Goal: Transaction & Acquisition: Book appointment/travel/reservation

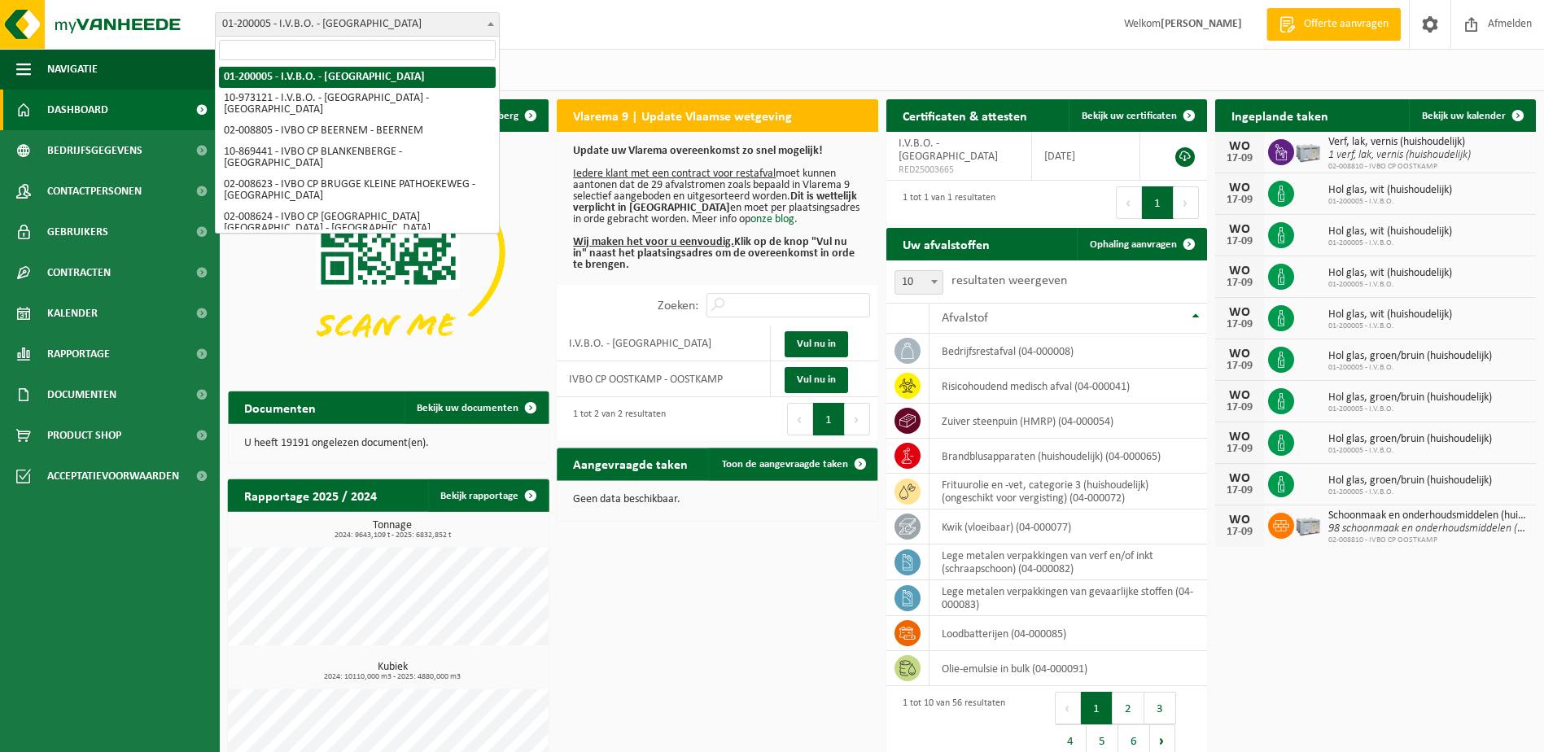
click at [499, 29] on span "01-200005 - I.V.B.O. - [GEOGRAPHIC_DATA]" at bounding box center [357, 24] width 285 height 24
select select "5344"
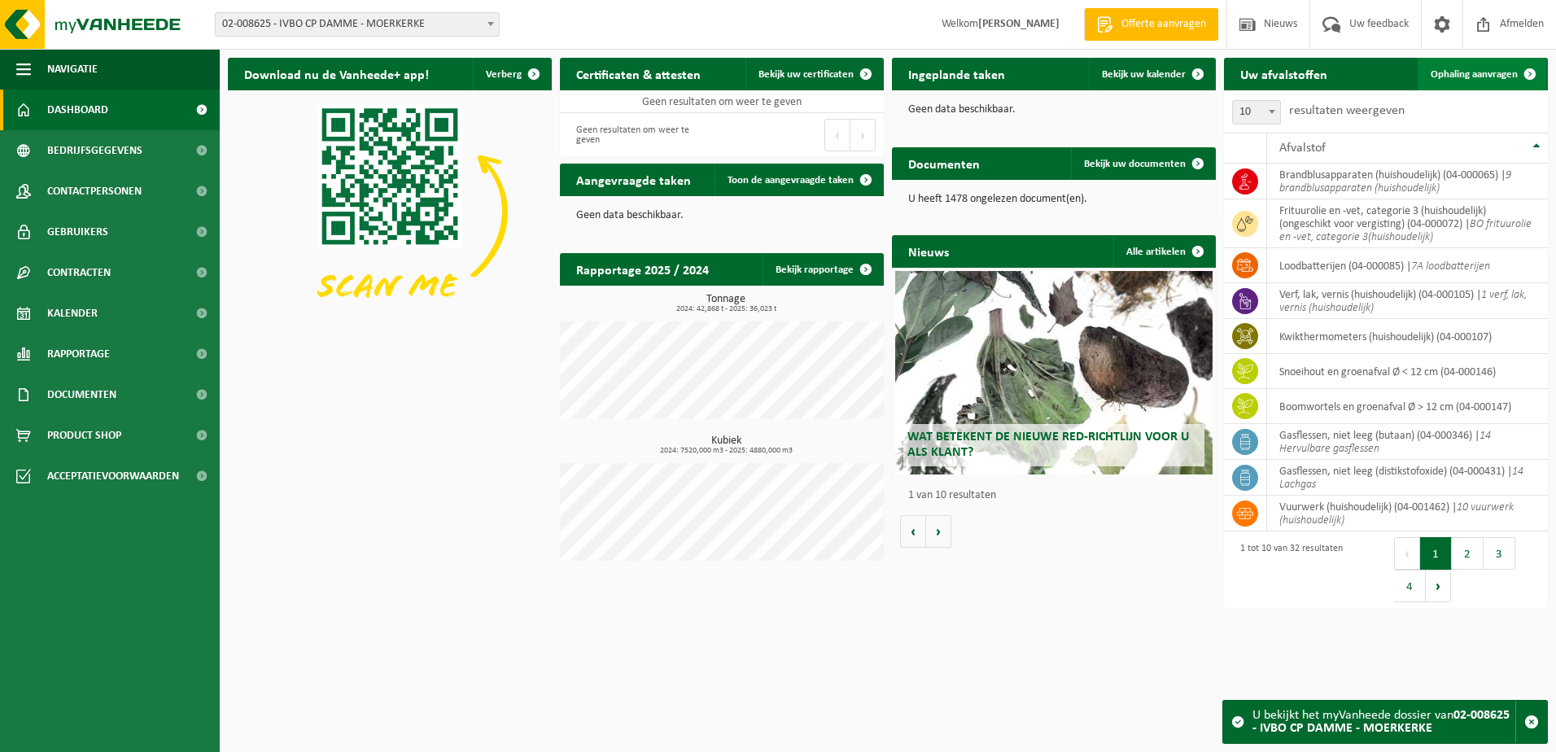
click at [1457, 85] on link "Ophaling aanvragen" at bounding box center [1482, 74] width 129 height 33
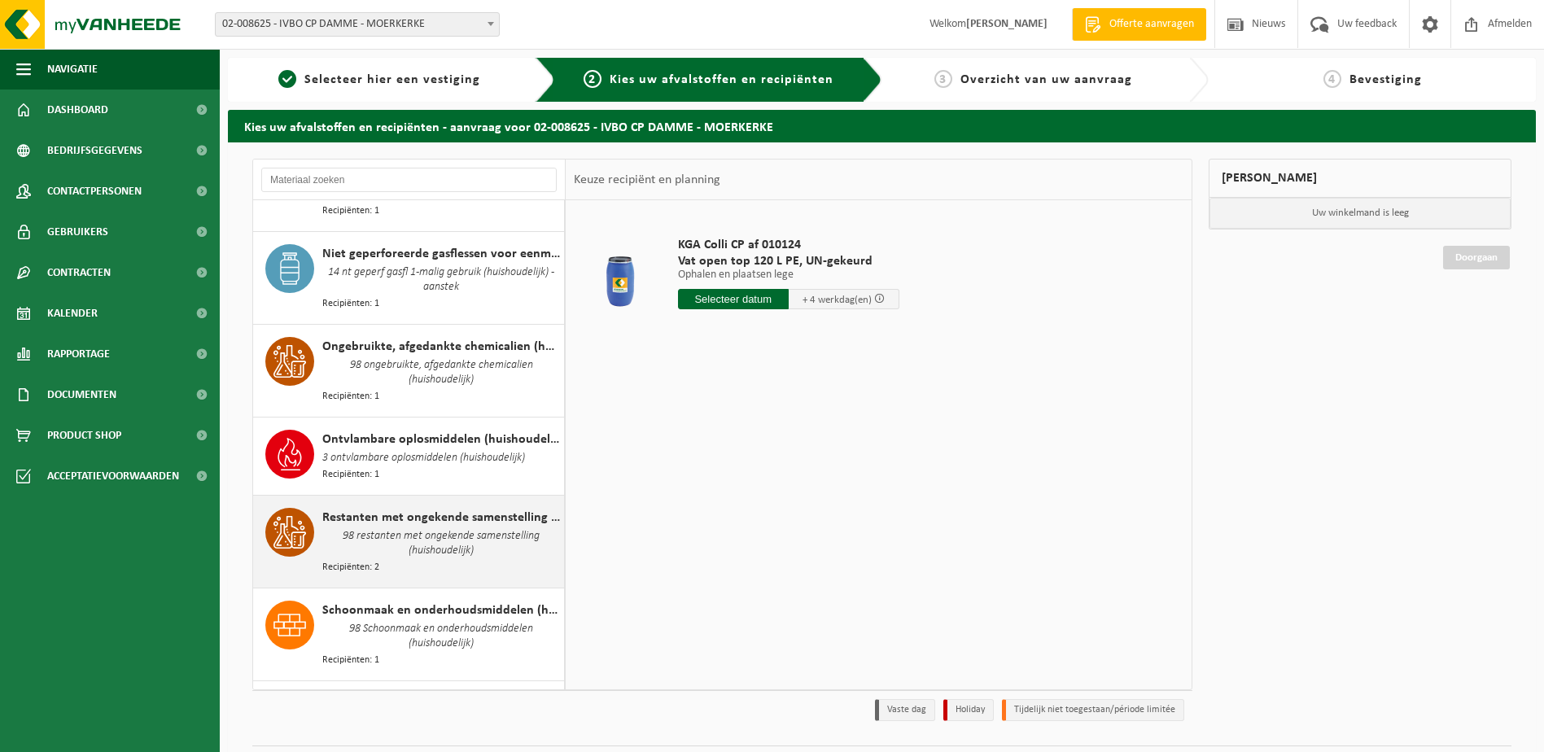
scroll to position [1709, 0]
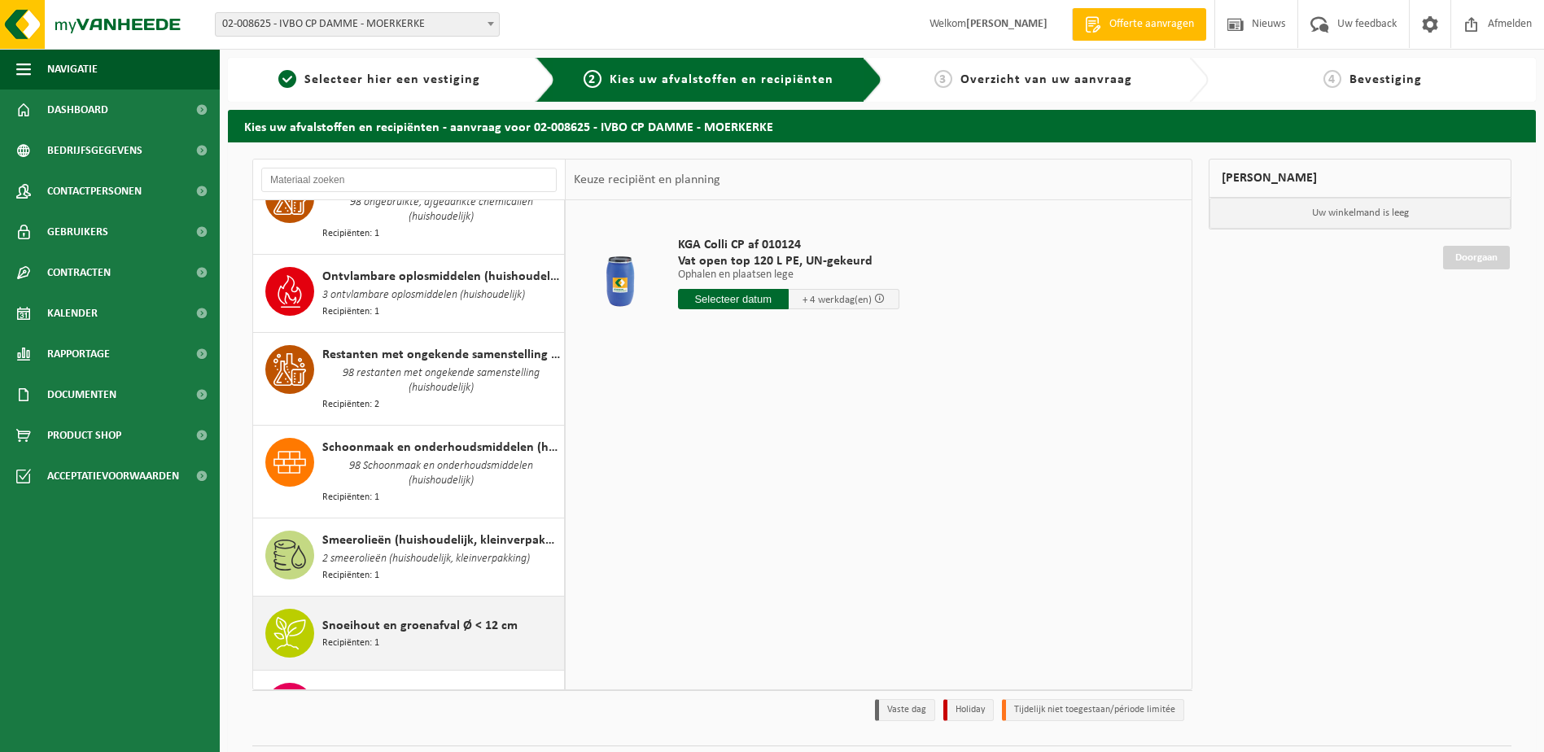
click at [386, 609] on div "Snoeihout en groenafval Ø < 12 cm Recipiënten: 1" at bounding box center [441, 633] width 238 height 49
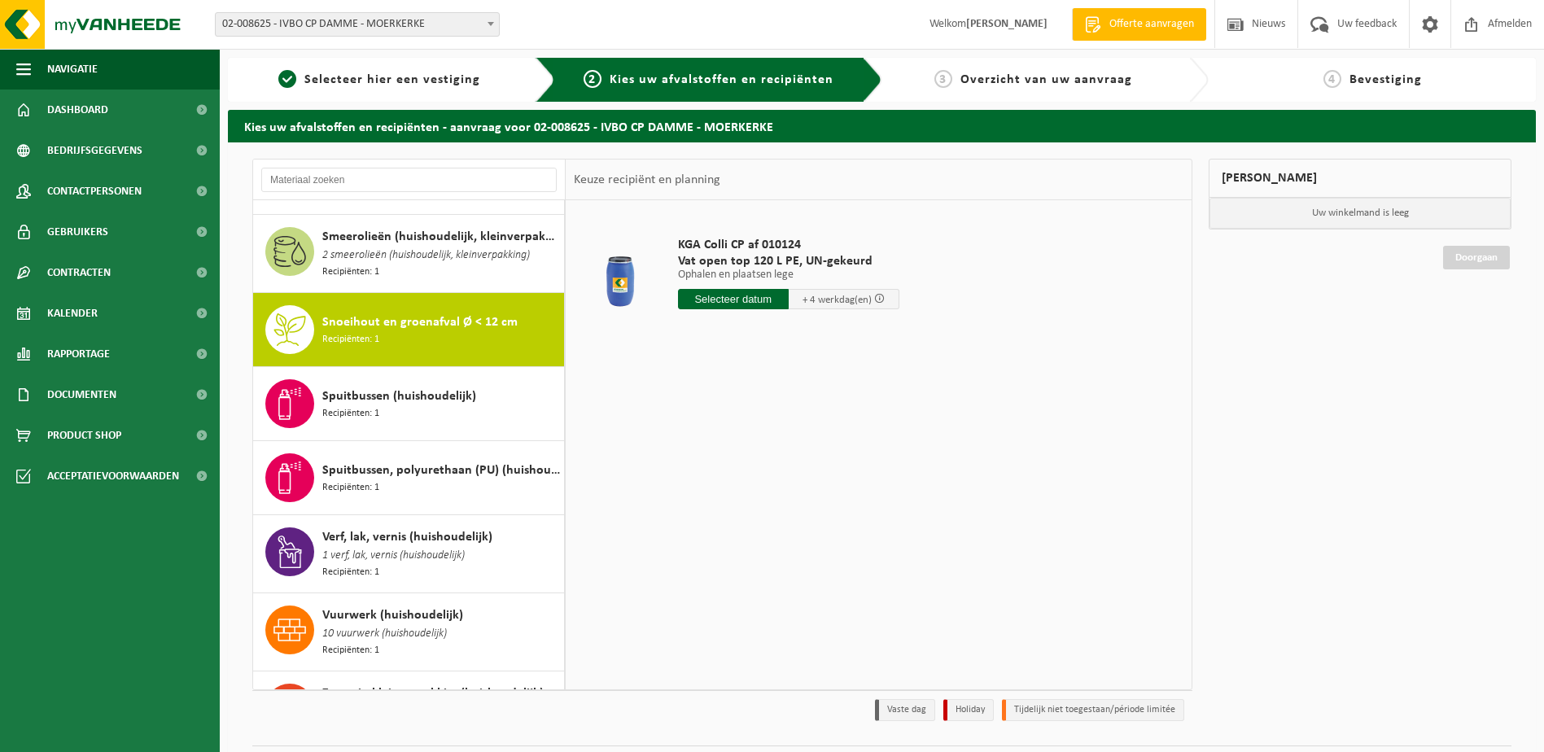
scroll to position [2013, 0]
click at [753, 304] on input "text" at bounding box center [742, 299] width 129 height 20
click at [759, 299] on input "text" at bounding box center [742, 299] width 129 height 20
click at [755, 299] on input "text" at bounding box center [742, 299] width 129 height 20
click at [754, 300] on input "text" at bounding box center [742, 299] width 129 height 20
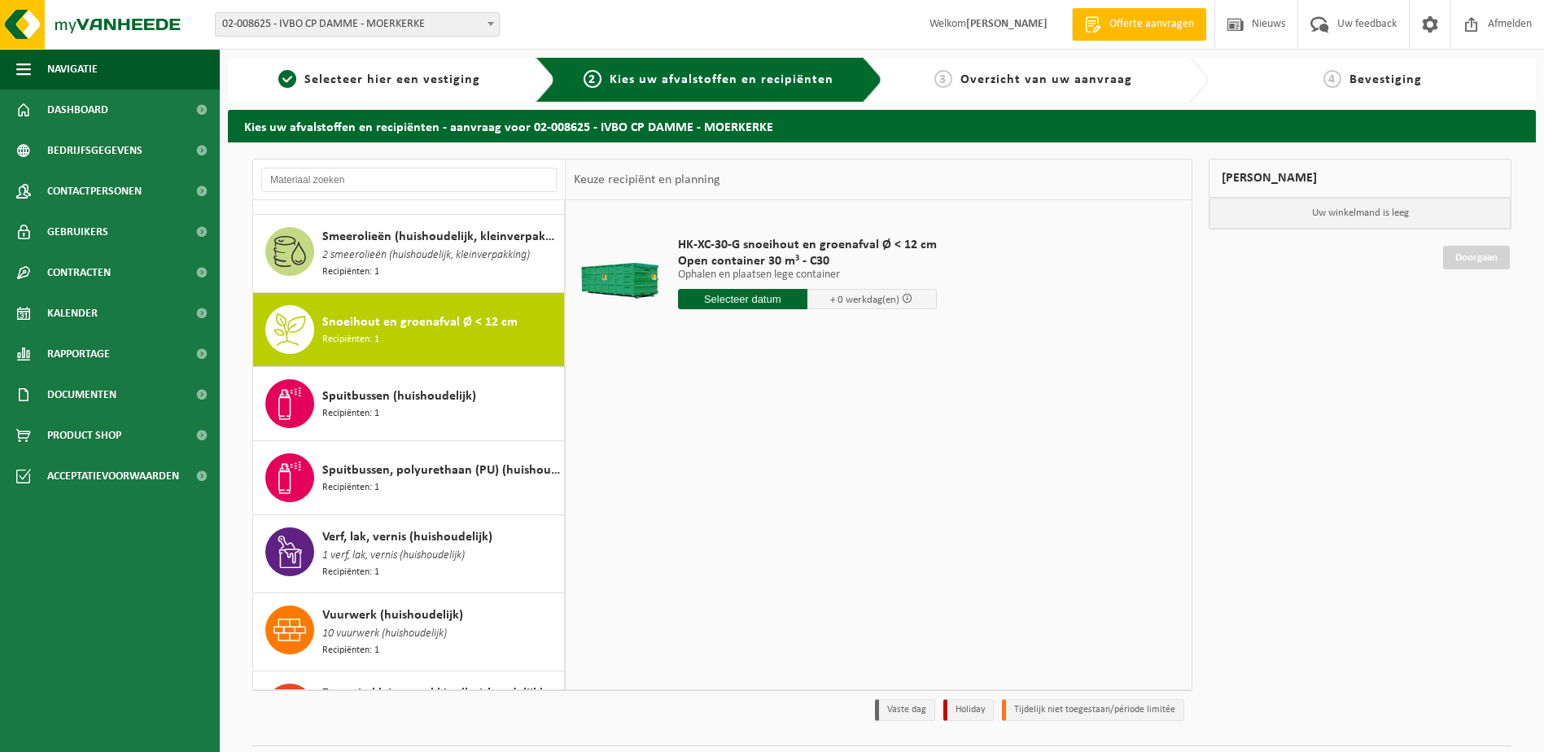
click at [754, 300] on input "text" at bounding box center [742, 299] width 129 height 20
drag, startPoint x: 876, startPoint y: 383, endPoint x: 781, endPoint y: 409, distance: 98.5
click at [875, 383] on div "HK-XC-30-G snoeihout en groenafval Ø < 12 cm Open container 30 m³ - C30 Ophalen…" at bounding box center [879, 444] width 626 height 488
click at [755, 303] on input "text" at bounding box center [742, 299] width 129 height 20
click at [784, 440] on div "18" at bounding box center [778, 443] width 28 height 26
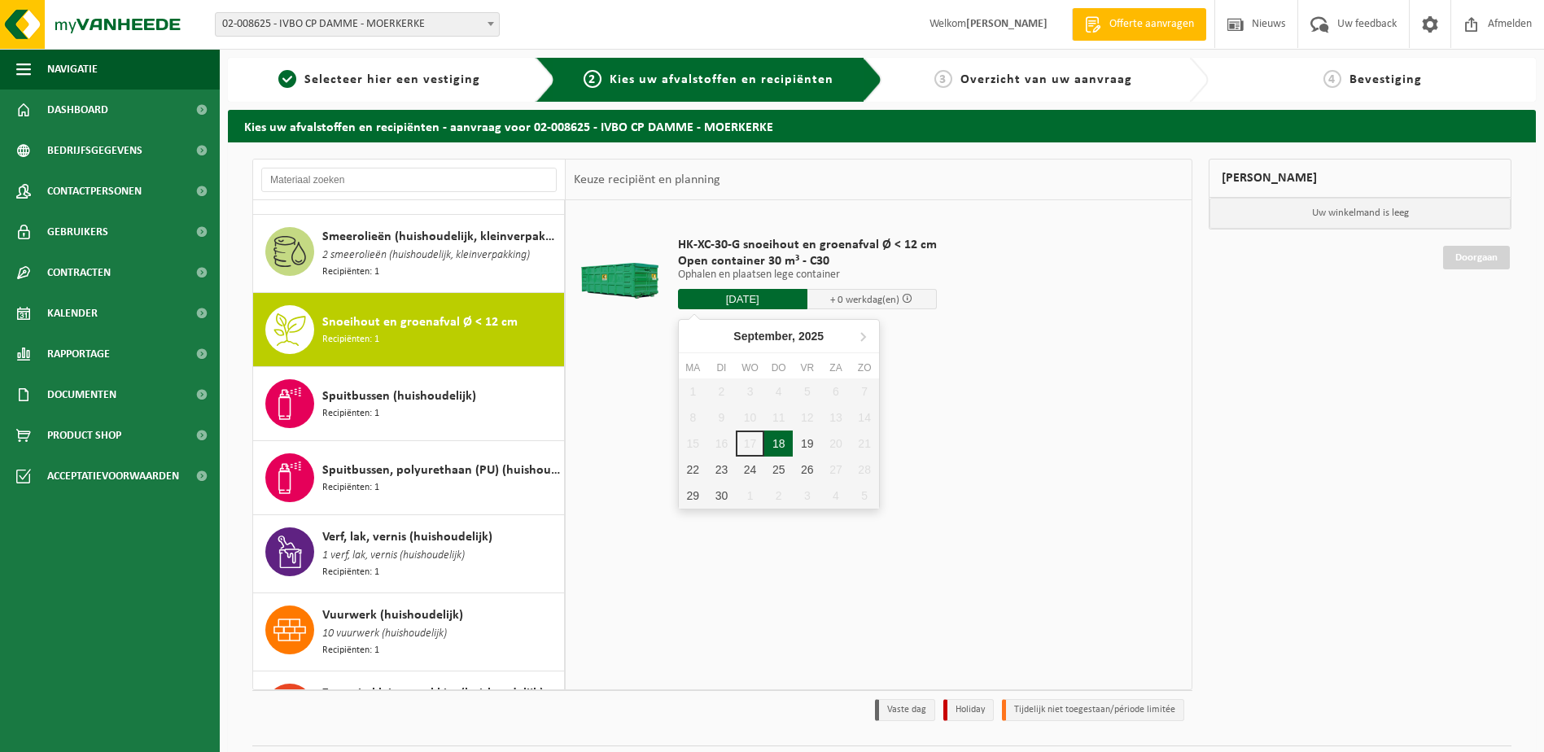
type input "Van 2025-09-18"
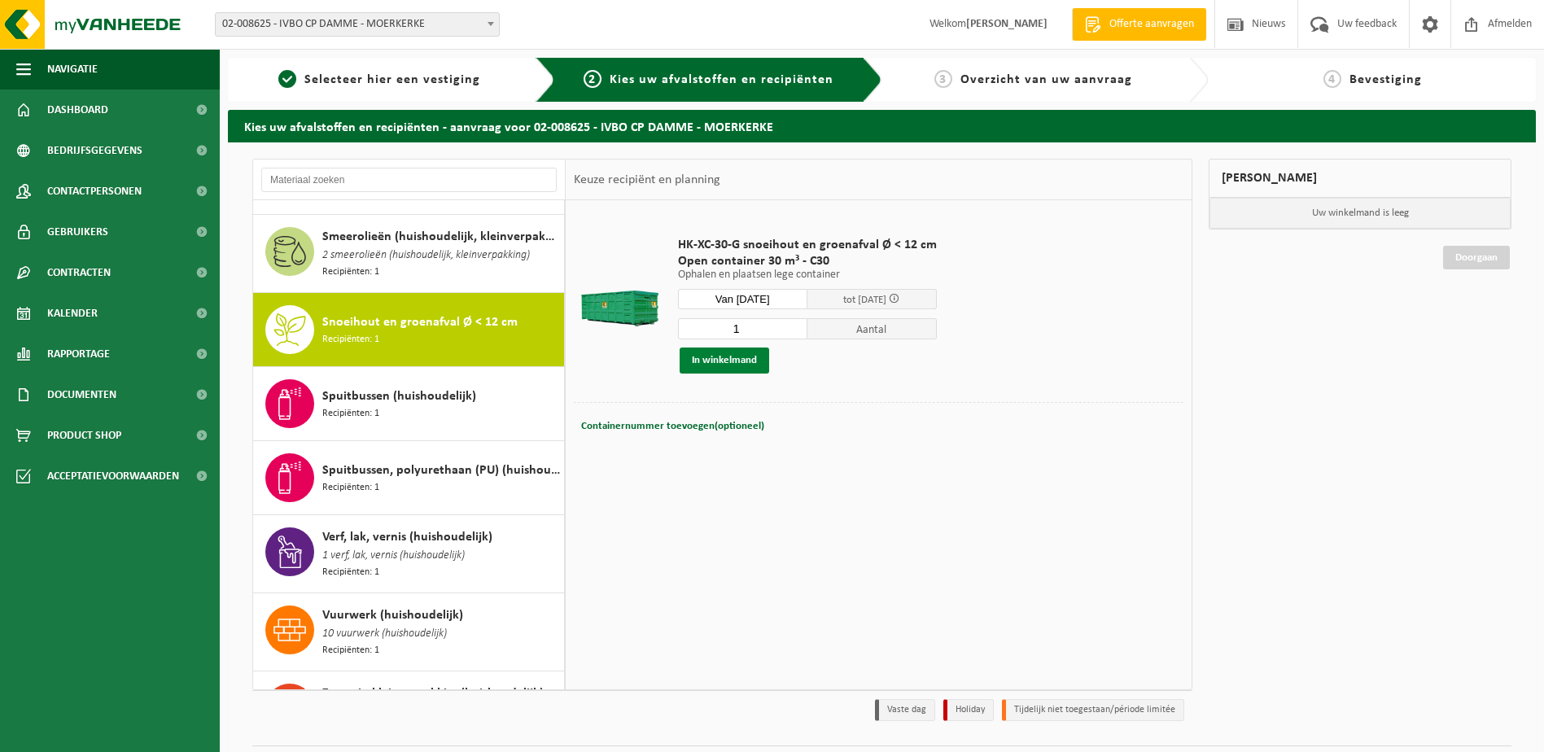
click at [748, 369] on button "In winkelmand" at bounding box center [725, 360] width 90 height 26
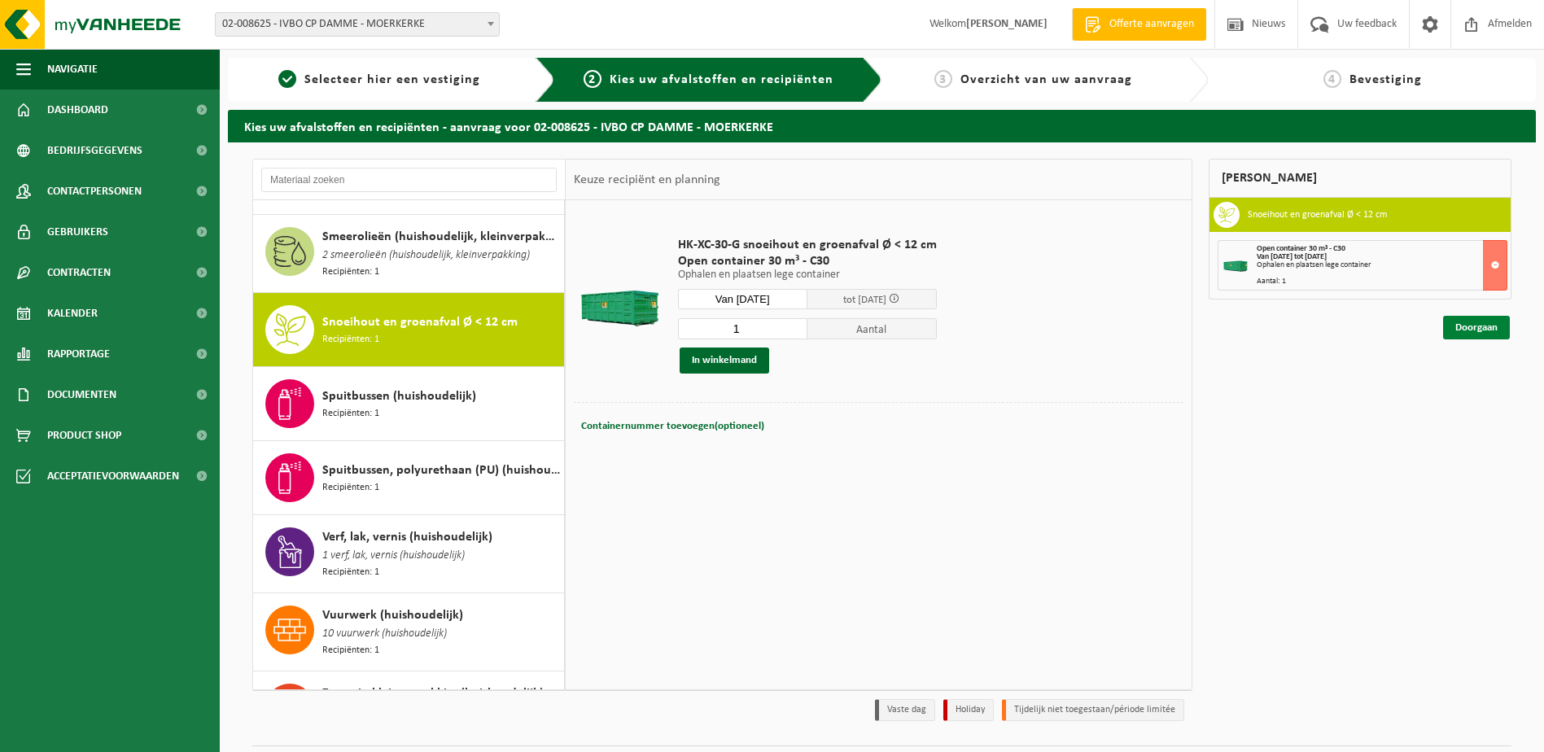
click at [1476, 331] on link "Doorgaan" at bounding box center [1476, 328] width 67 height 24
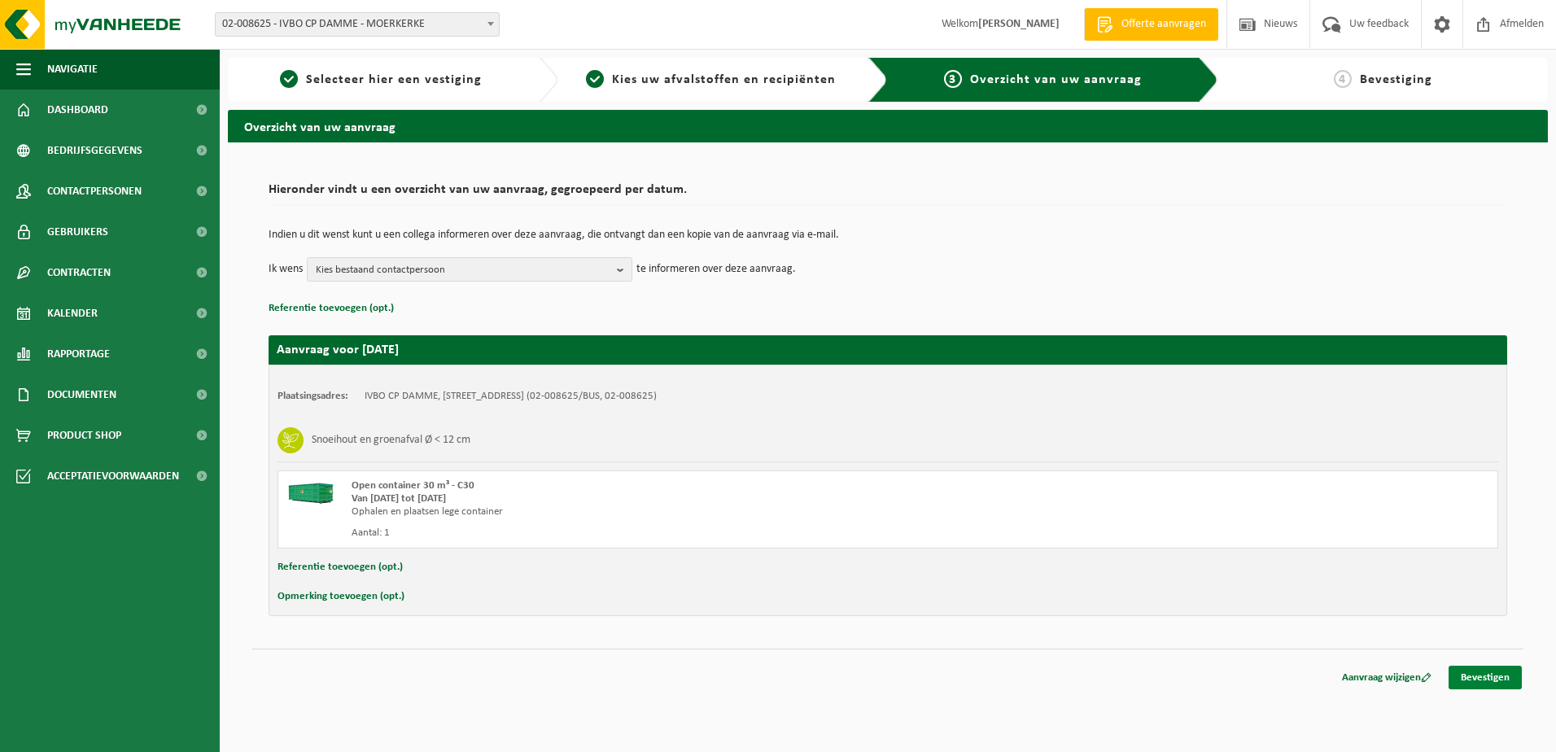
click at [1471, 677] on link "Bevestigen" at bounding box center [1485, 678] width 73 height 24
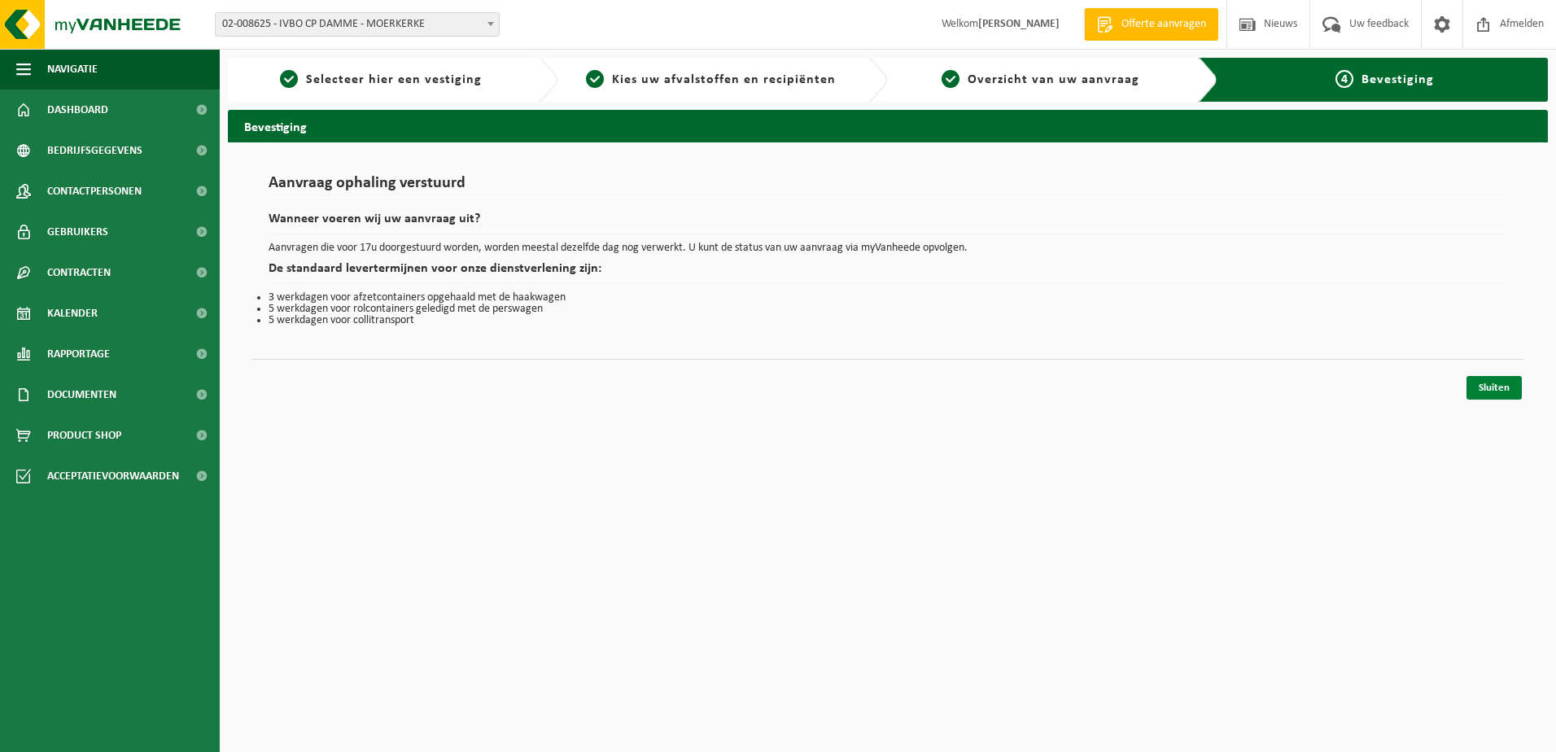
click at [1498, 384] on link "Sluiten" at bounding box center [1493, 388] width 55 height 24
